Goal: Contribute content: Contribute content

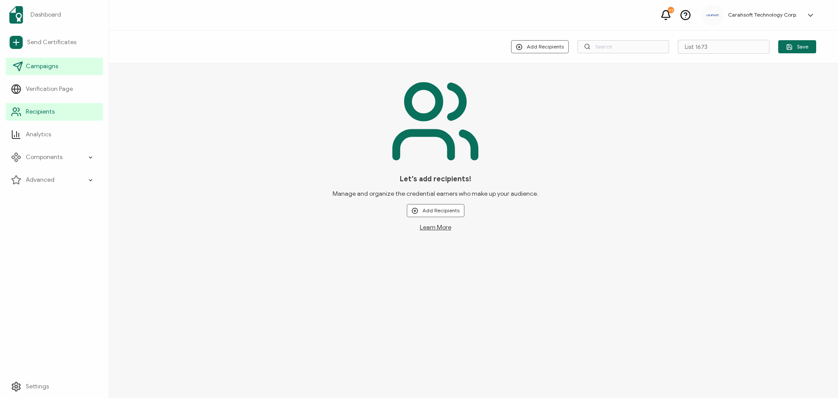
click at [39, 69] on span "Campaigns" at bounding box center [42, 66] width 32 height 9
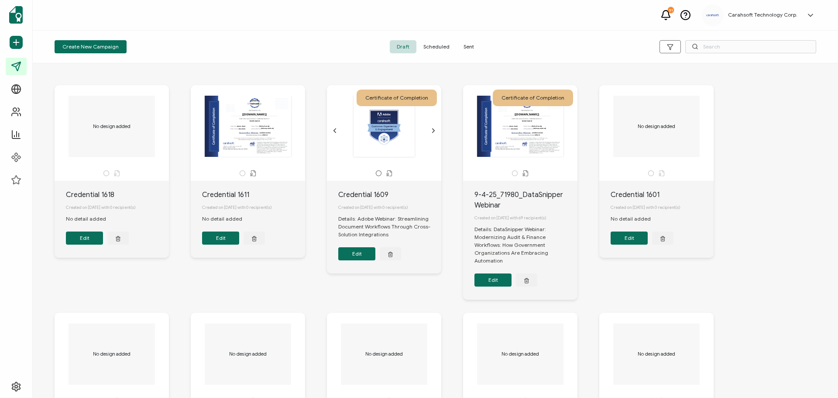
click at [494, 281] on button "Edit" at bounding box center [492, 279] width 37 height 13
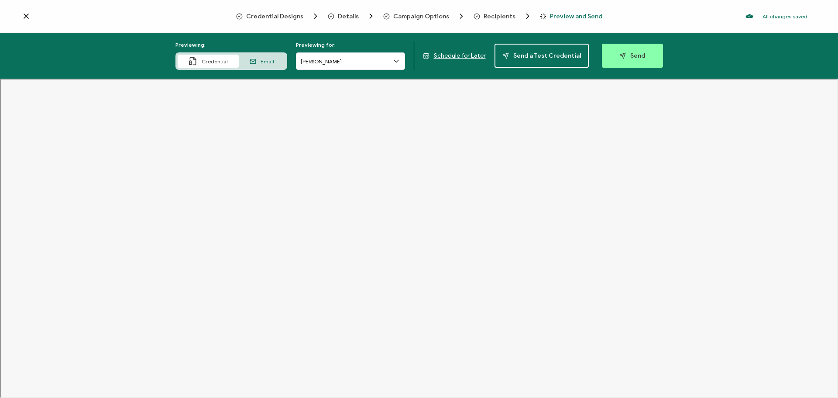
click at [24, 15] on icon at bounding box center [26, 16] width 4 height 4
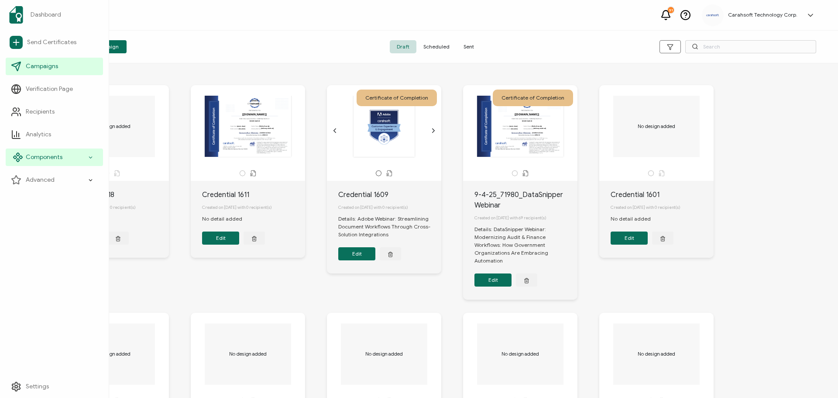
click at [56, 154] on span "Components" at bounding box center [44, 157] width 37 height 9
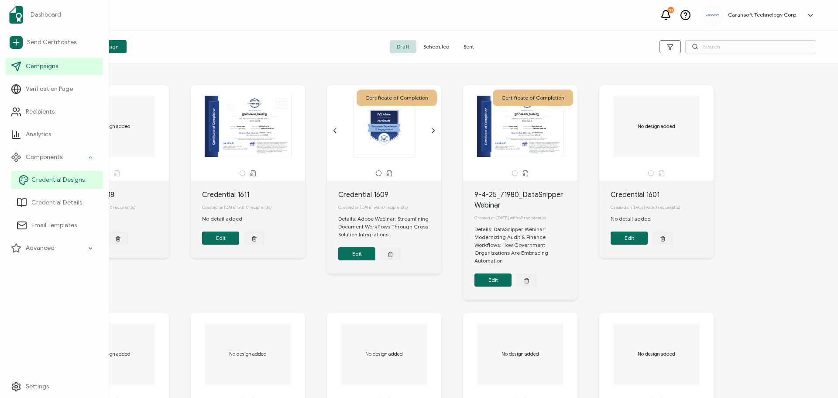
click at [51, 182] on span "Credential Designs" at bounding box center [57, 179] width 53 height 9
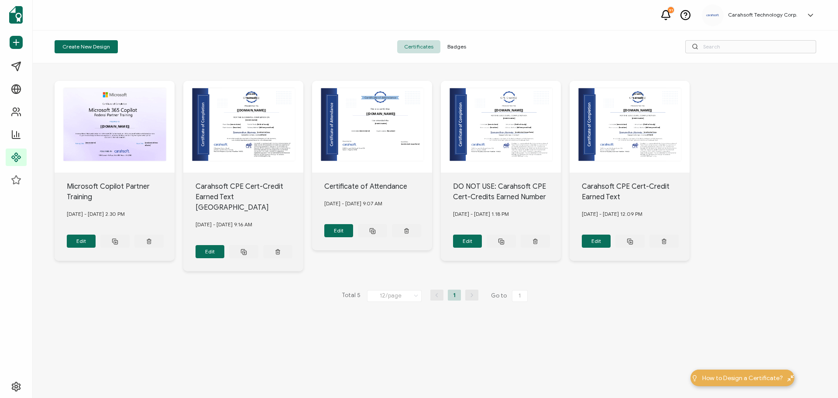
click at [458, 44] on span "Badges" at bounding box center [456, 46] width 33 height 13
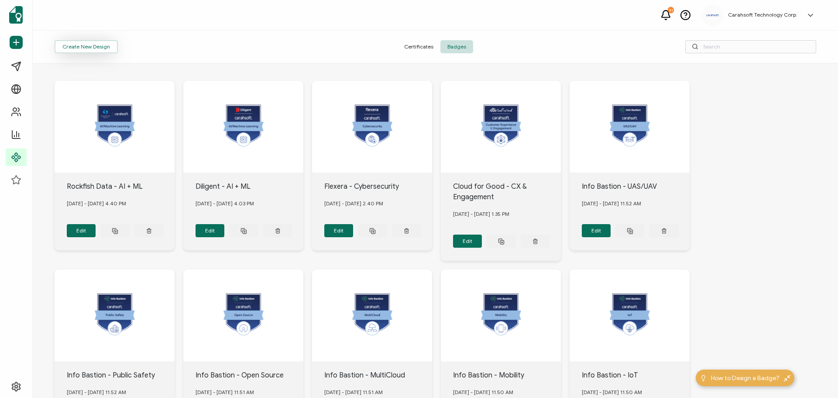
click at [82, 43] on button "Create New Design" at bounding box center [86, 46] width 63 height 13
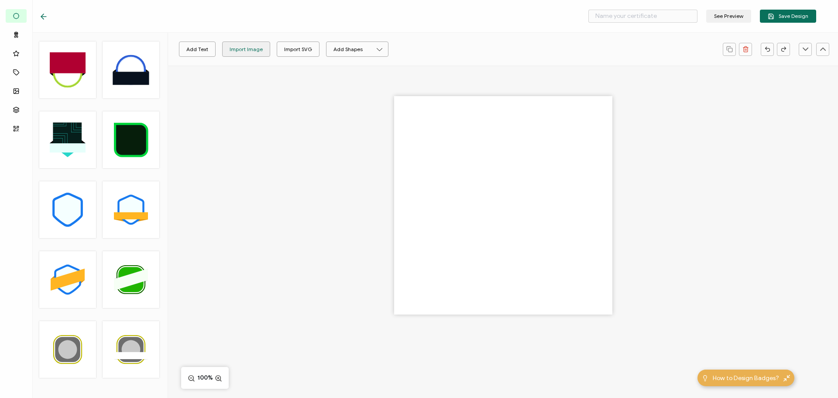
click at [247, 45] on div "Import Image" at bounding box center [246, 48] width 33 height 15
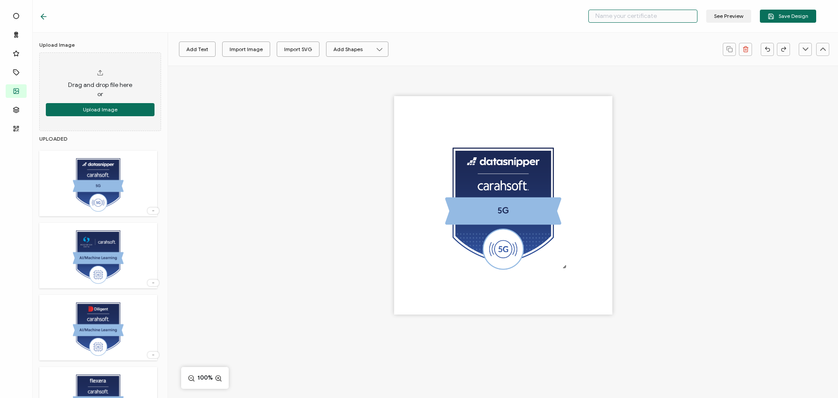
click at [650, 13] on input "text" at bounding box center [642, 16] width 109 height 13
type input "DataSnipper - 5G"
click at [788, 12] on button "Save Design" at bounding box center [788, 16] width 56 height 13
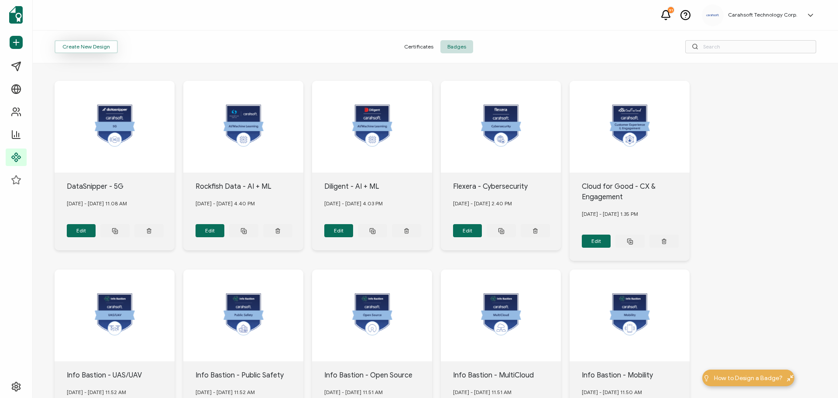
click at [90, 49] on button "Create New Design" at bounding box center [86, 46] width 63 height 13
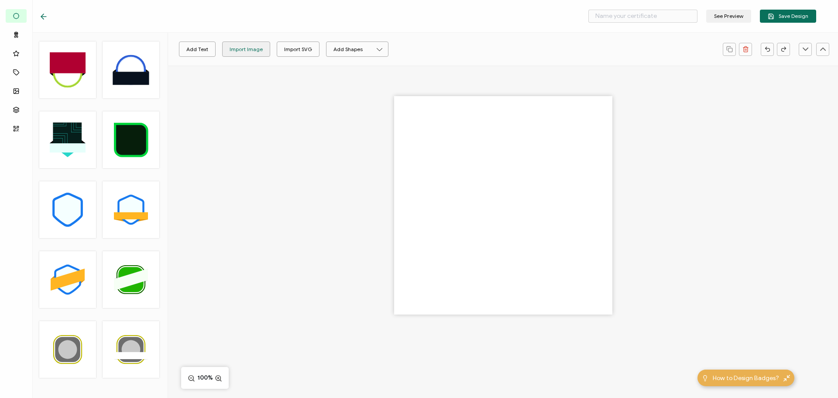
click at [246, 49] on div "Import Image" at bounding box center [246, 48] width 33 height 15
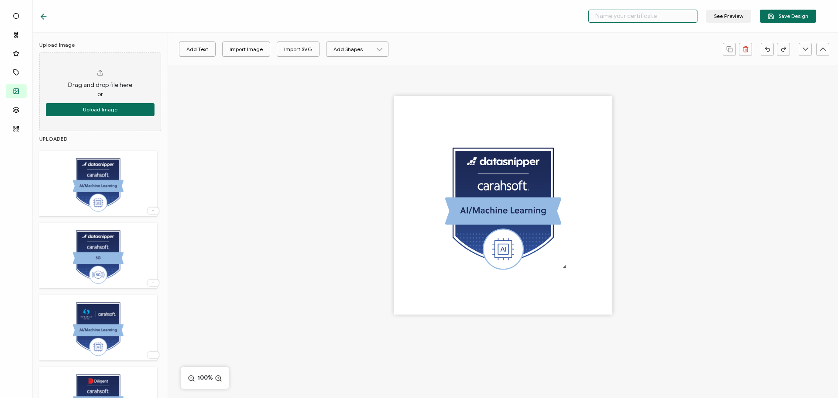
click at [621, 16] on input "text" at bounding box center [642, 16] width 109 height 13
type input "DataSnipper - AI/ML"
click at [796, 12] on button "Save Design" at bounding box center [788, 16] width 56 height 13
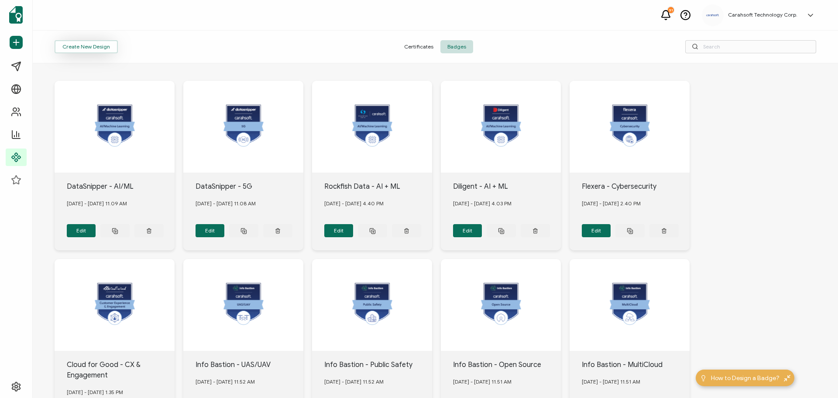
click at [90, 42] on button "Create New Design" at bounding box center [86, 46] width 63 height 13
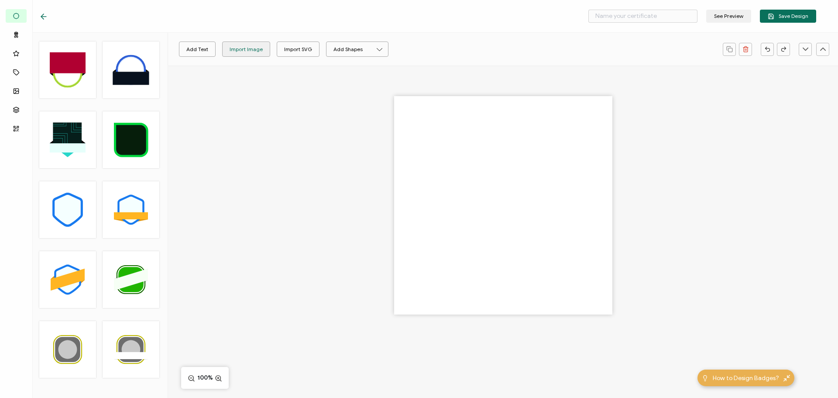
click at [243, 48] on div "Import Image" at bounding box center [246, 48] width 33 height 15
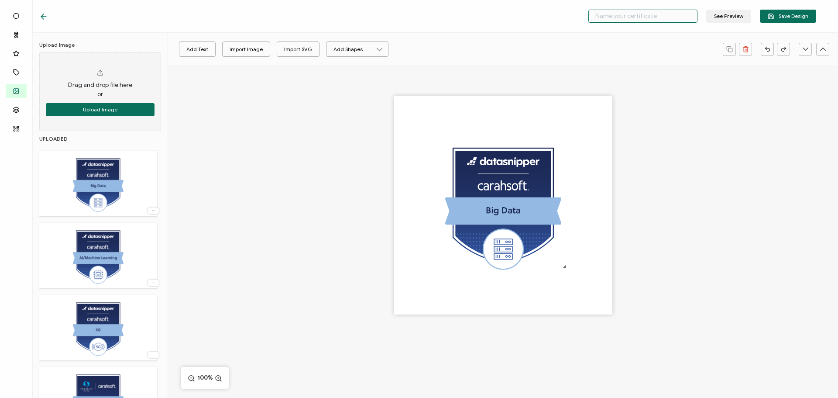
click at [613, 18] on input "text" at bounding box center [642, 16] width 109 height 13
type input "DataSnipper - Big Data"
click at [798, 16] on span "Save Design" at bounding box center [788, 16] width 41 height 7
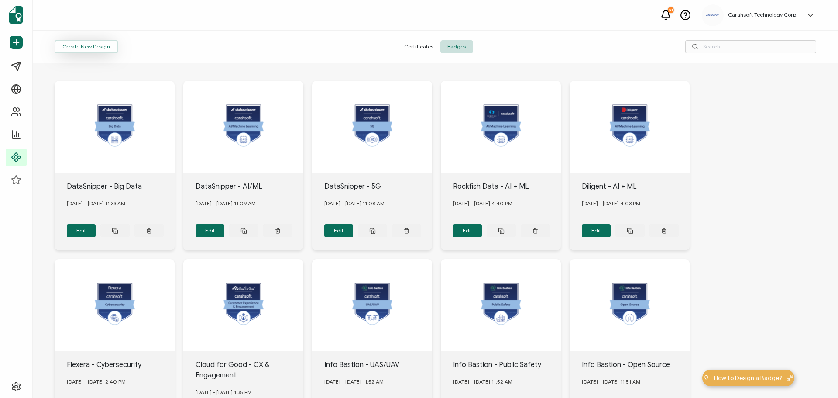
click at [96, 44] on button "Create New Design" at bounding box center [86, 46] width 63 height 13
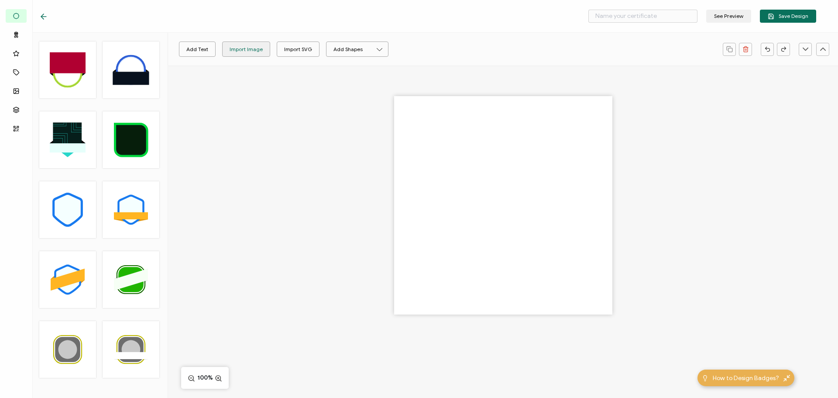
click at [245, 44] on div "Import Image" at bounding box center [246, 48] width 33 height 15
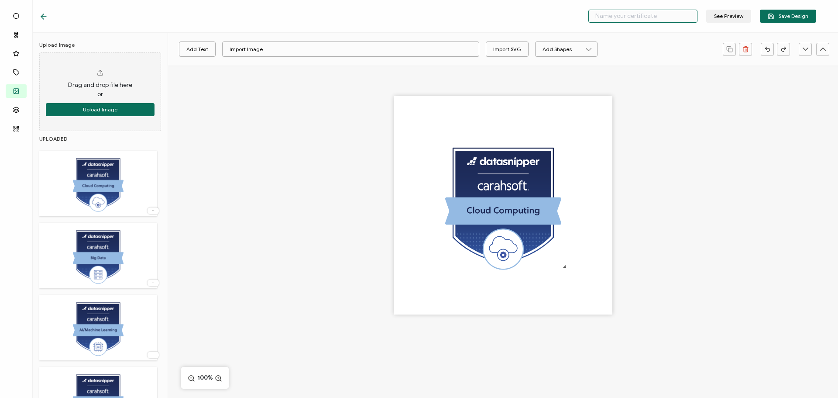
click at [668, 20] on input "text" at bounding box center [642, 16] width 109 height 13
type input "DataSnipper - Cloud Computing"
click at [809, 17] on button "Save Design" at bounding box center [788, 16] width 56 height 13
